Goal: Information Seeking & Learning: Learn about a topic

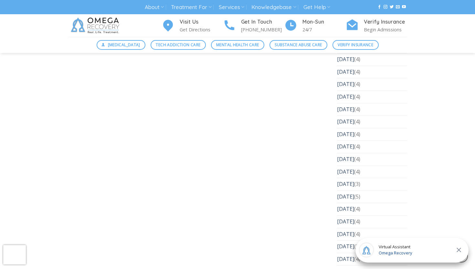
scroll to position [1994, 0]
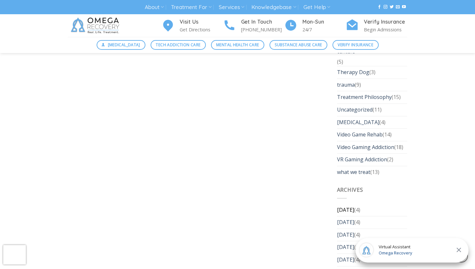
click at [354, 204] on link "September 2025" at bounding box center [345, 210] width 17 height 12
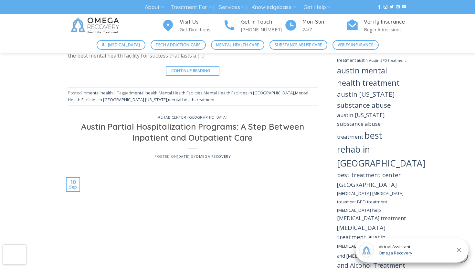
scroll to position [573, 0]
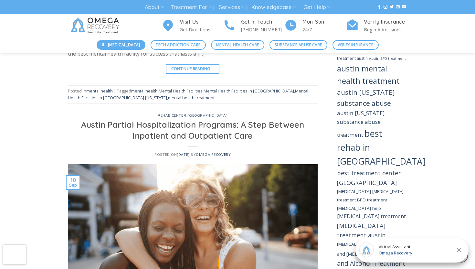
click at [126, 44] on span "[MEDICAL_DATA]" at bounding box center [124, 45] width 32 height 6
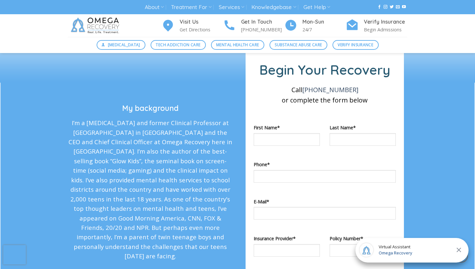
scroll to position [800, 0]
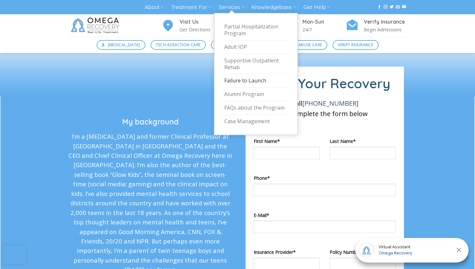
click at [247, 82] on link "Failure to Launch" at bounding box center [255, 81] width 63 height 14
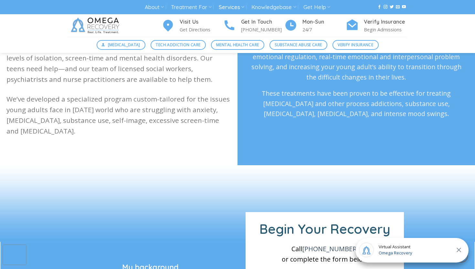
scroll to position [270, 0]
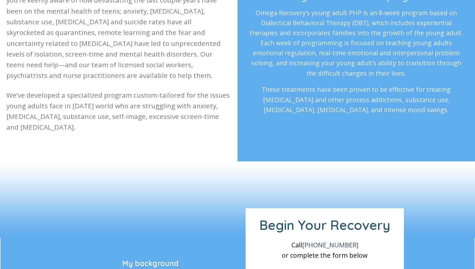
scroll to position [270, 0]
